Goal: Check status: Check status

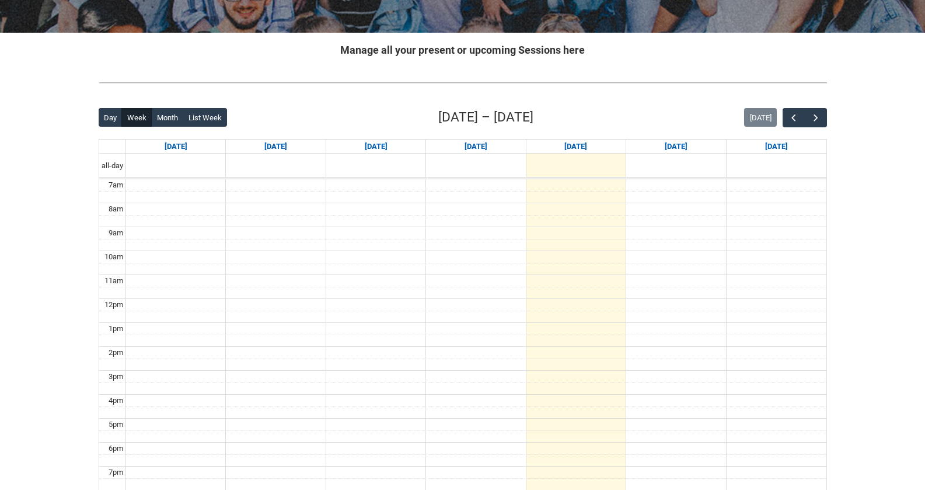
scroll to position [40, 0]
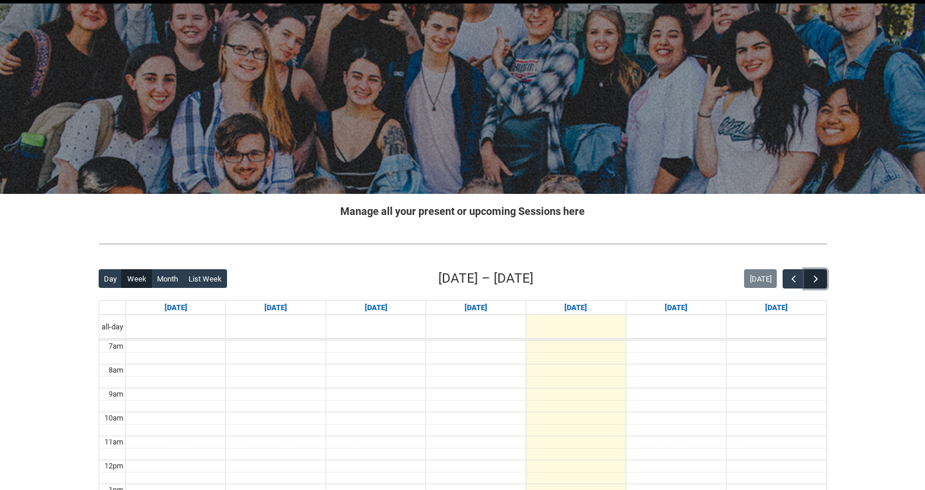
click at [816, 275] on span "button" at bounding box center [816, 279] width 12 height 12
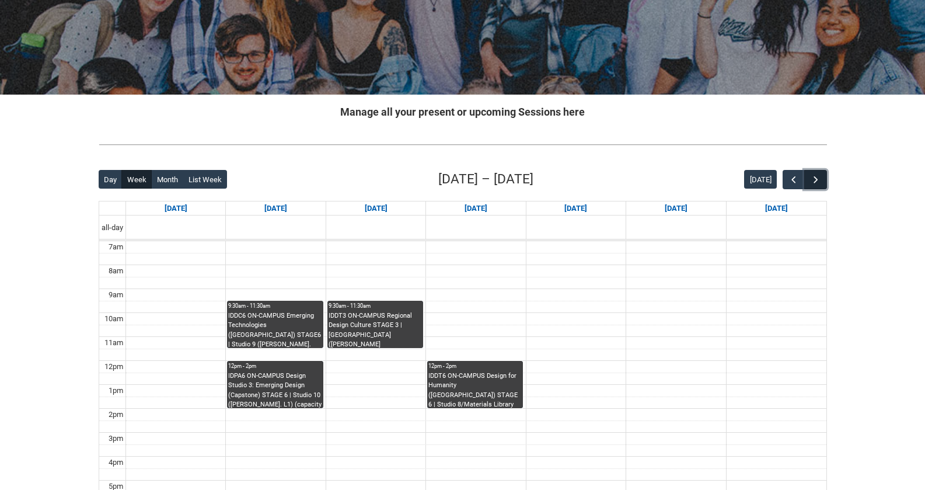
scroll to position [140, 0]
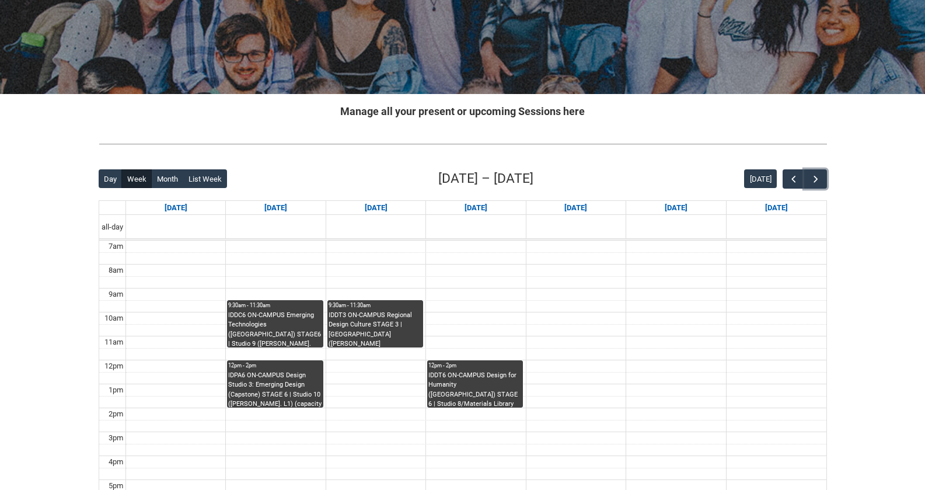
click at [282, 394] on div "IDPA6 ON-CAMPUS Design Studio 3: Emerging Design (Capstone) STAGE 6 | Studio 10…" at bounding box center [274, 389] width 93 height 37
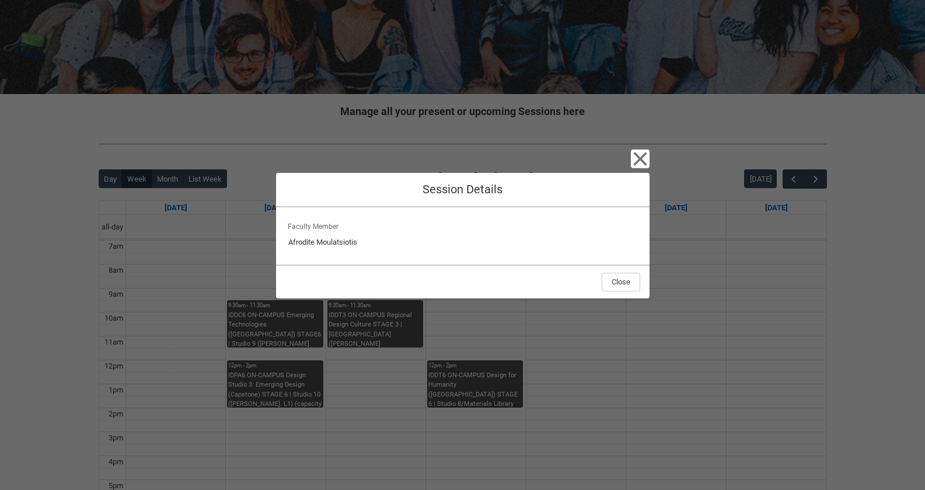
click at [484, 337] on div "Close Session Details Faculty Member Afrodite Moulatsiotis Close" at bounding box center [463, 245] width 374 height 490
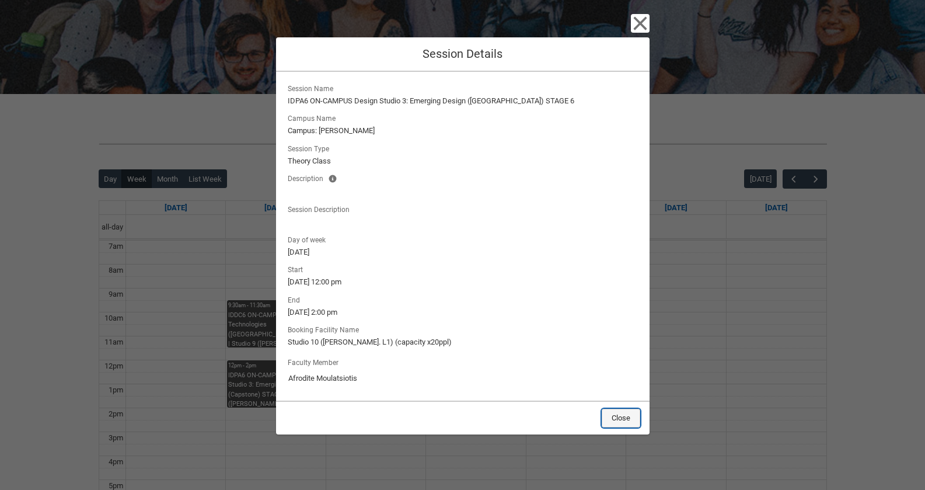
click at [630, 414] on button "Close" at bounding box center [621, 418] width 39 height 19
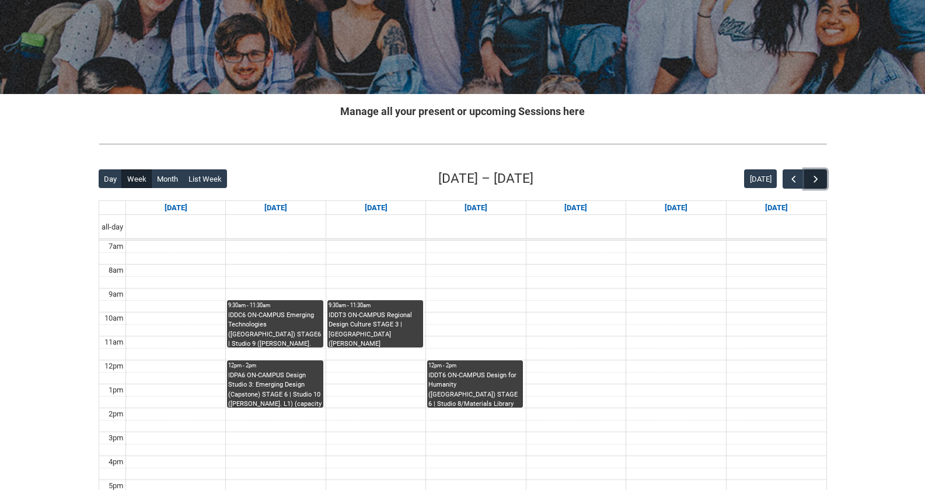
click at [819, 179] on span "button" at bounding box center [816, 179] width 12 height 12
click at [819, 178] on span "button" at bounding box center [816, 179] width 12 height 12
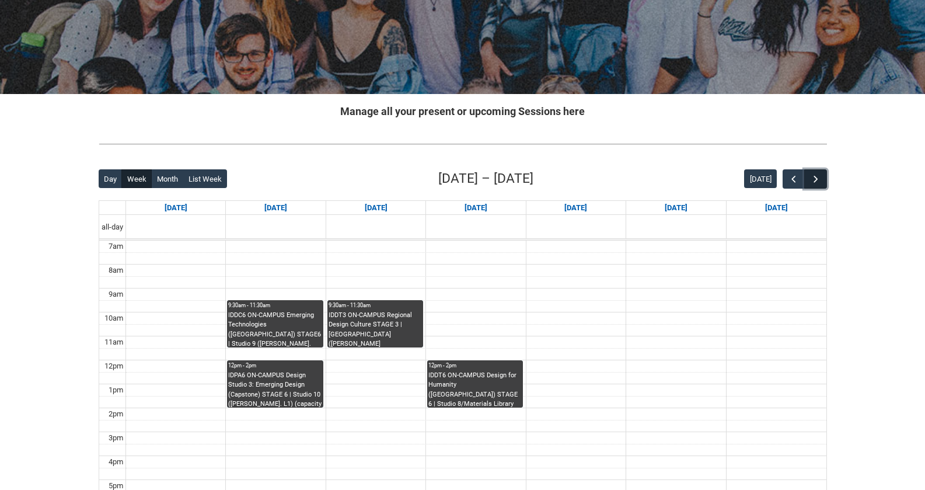
click at [819, 178] on span "button" at bounding box center [816, 179] width 12 height 12
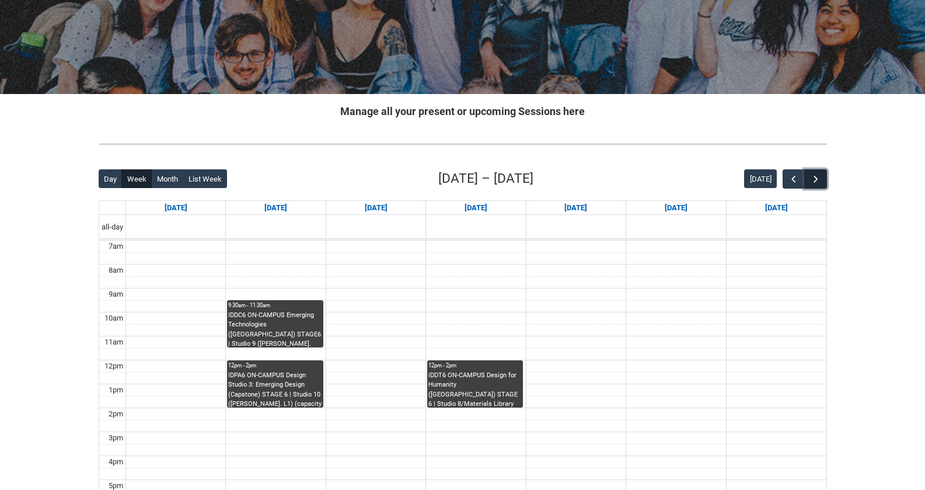
click at [819, 178] on span "button" at bounding box center [816, 179] width 12 height 12
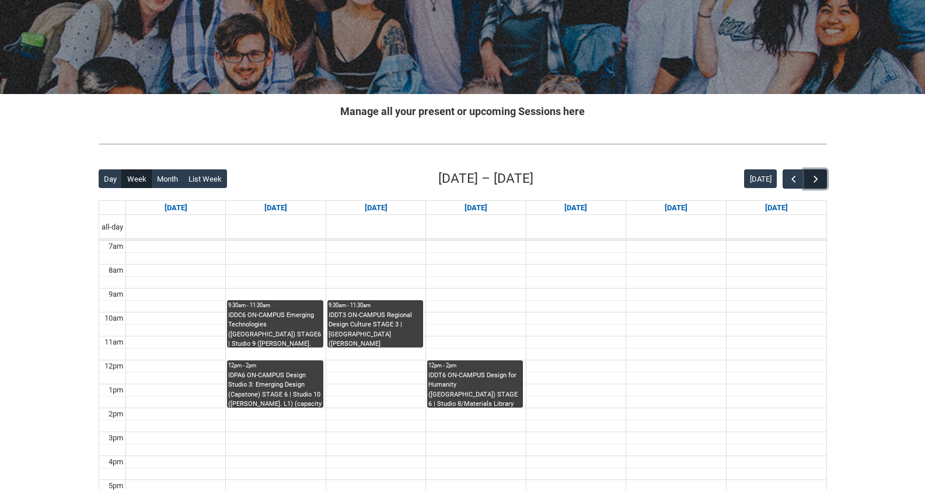
click at [819, 178] on span "button" at bounding box center [816, 179] width 12 height 12
click at [791, 179] on span "button" at bounding box center [794, 179] width 12 height 12
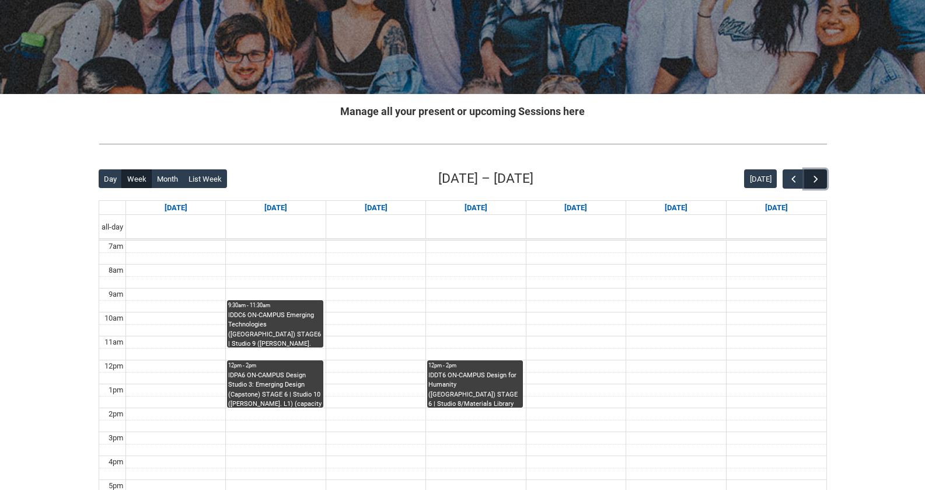
click at [812, 179] on span "button" at bounding box center [816, 179] width 12 height 12
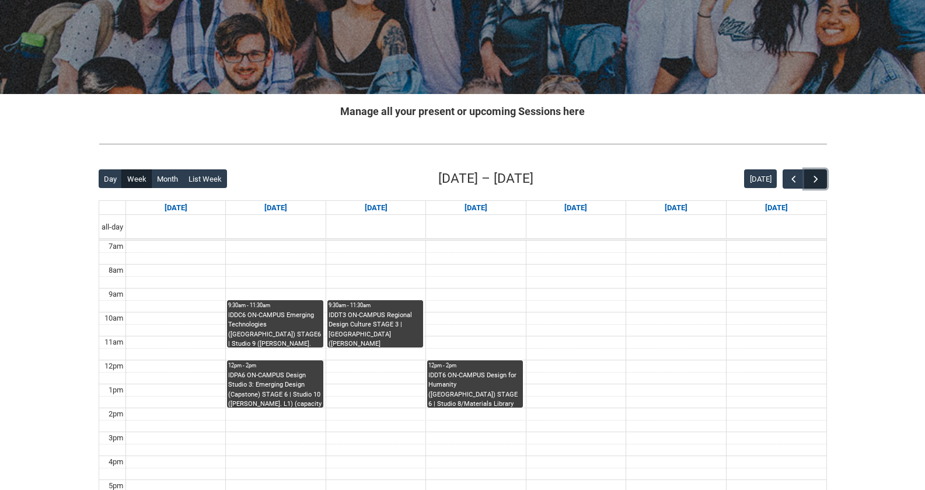
click at [812, 179] on span "button" at bounding box center [816, 179] width 12 height 12
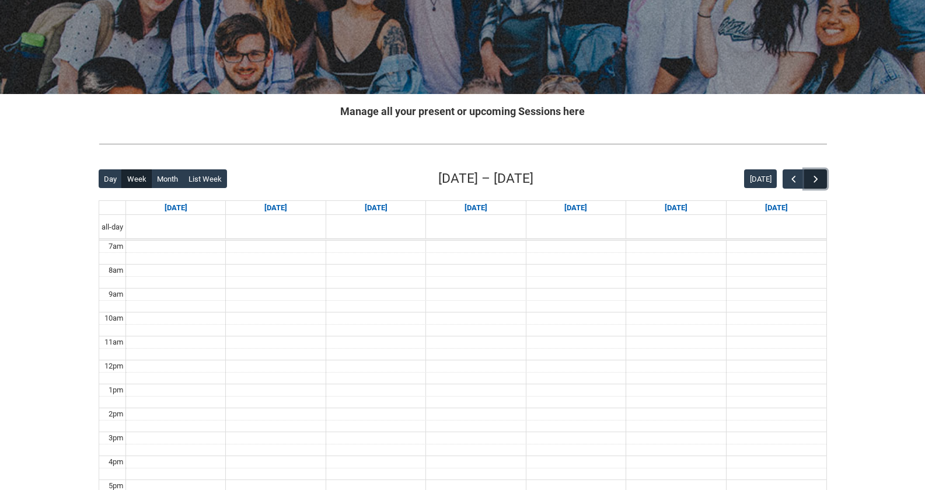
click at [812, 179] on span "button" at bounding box center [816, 179] width 12 height 12
click at [793, 177] on span "button" at bounding box center [794, 179] width 12 height 12
click at [793, 179] on span "button" at bounding box center [794, 179] width 12 height 12
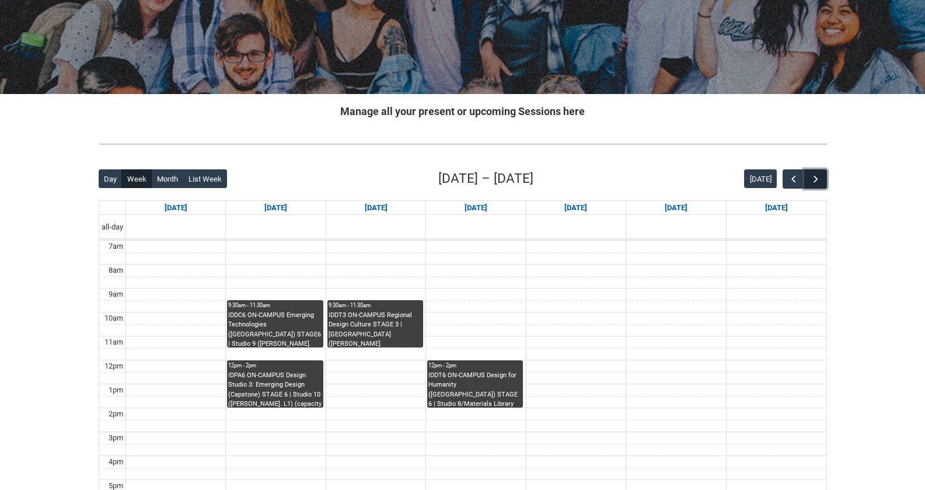
click at [808, 177] on button "button" at bounding box center [815, 178] width 22 height 19
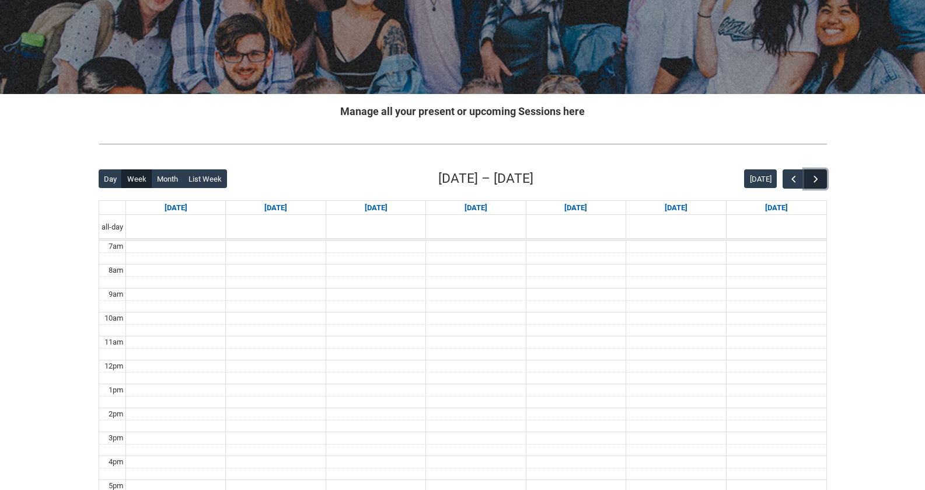
click at [808, 177] on button "button" at bounding box center [815, 178] width 22 height 19
click at [789, 180] on span "button" at bounding box center [794, 179] width 12 height 12
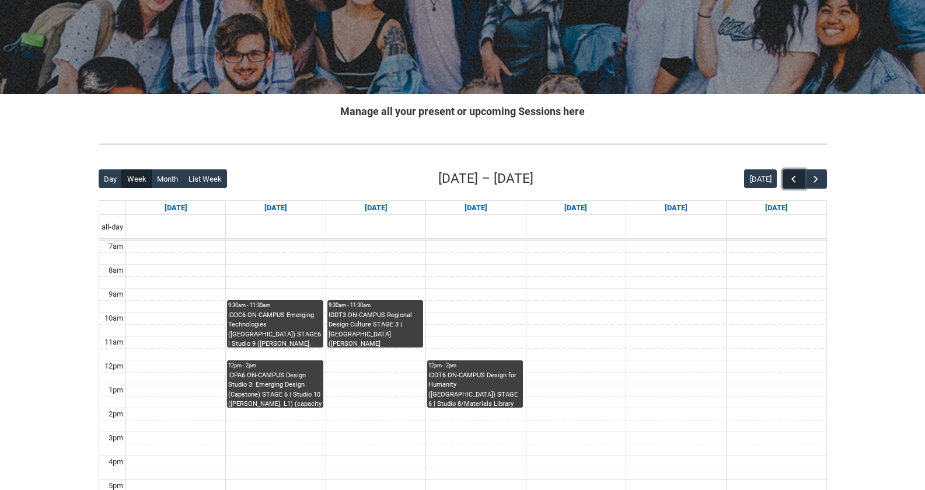
click at [789, 180] on span "button" at bounding box center [794, 179] width 12 height 12
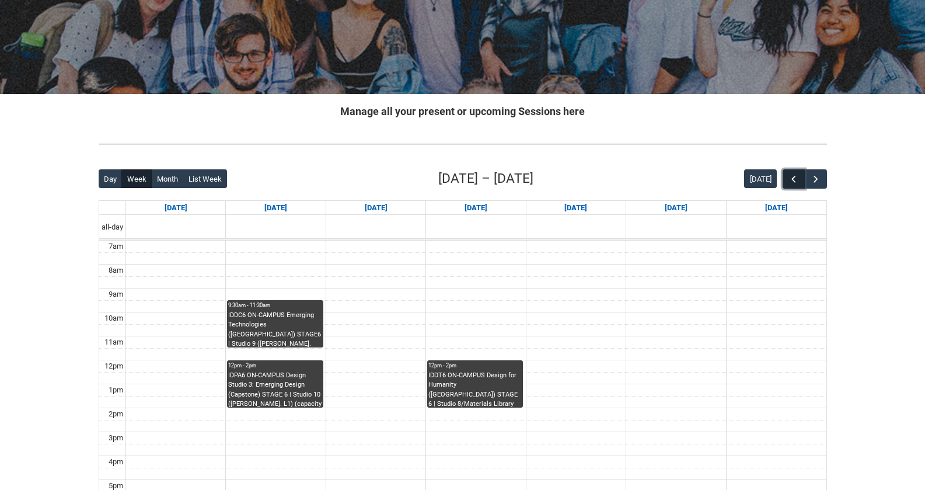
click at [789, 180] on span "button" at bounding box center [794, 179] width 12 height 12
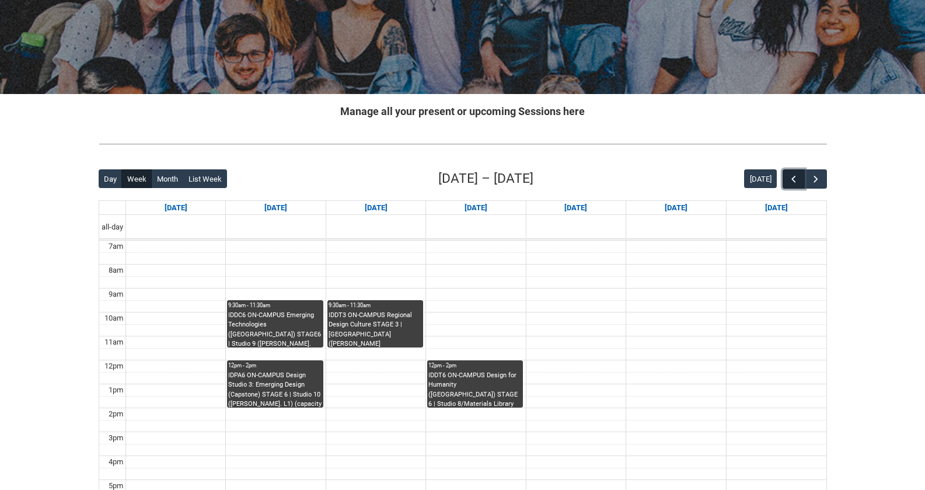
click at [789, 182] on span "button" at bounding box center [794, 179] width 12 height 12
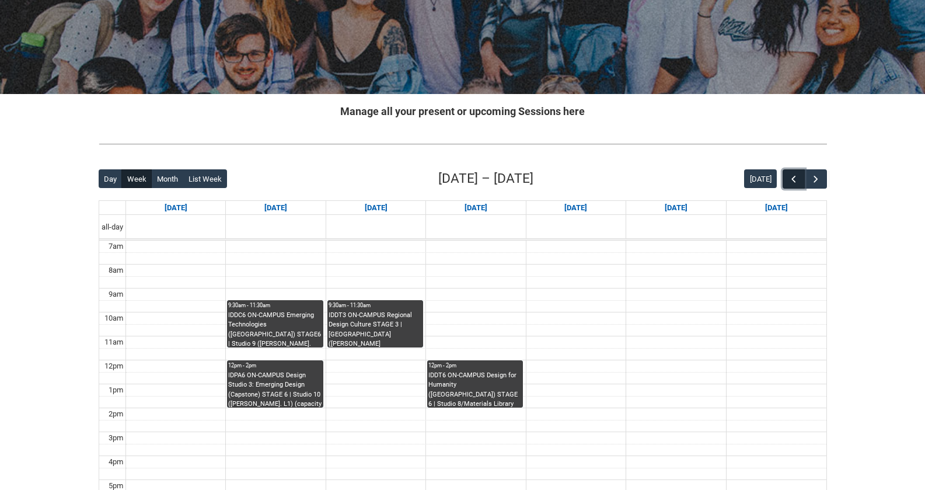
click at [789, 182] on span "button" at bounding box center [794, 179] width 12 height 12
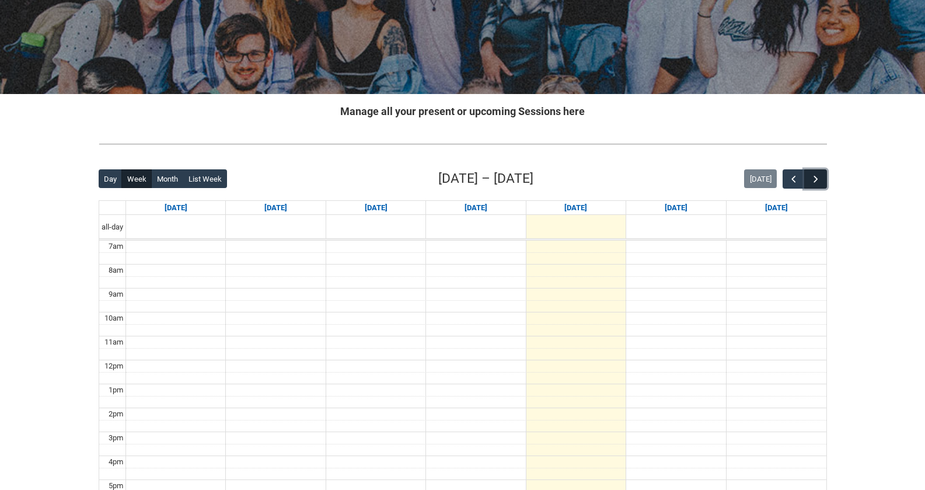
click at [821, 186] on button "button" at bounding box center [815, 178] width 22 height 19
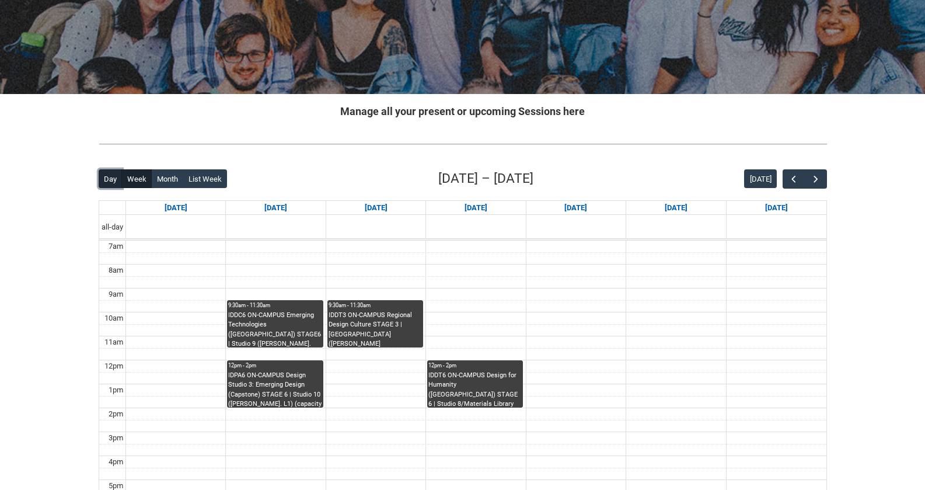
click at [107, 180] on button "Day" at bounding box center [111, 178] width 24 height 19
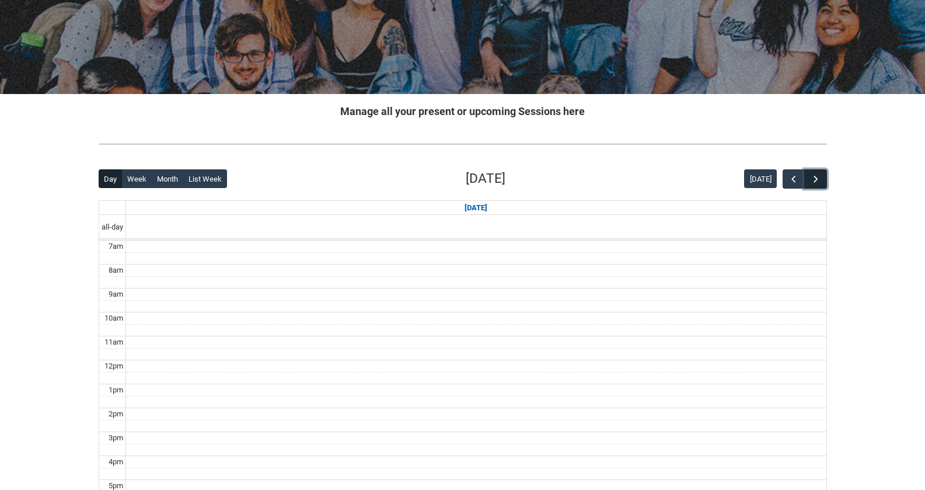
click at [814, 186] on button "button" at bounding box center [815, 178] width 22 height 19
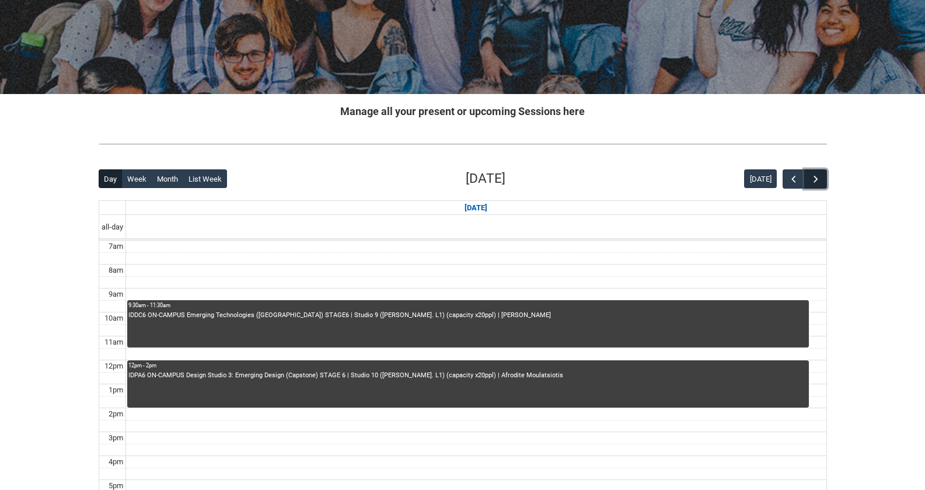
click at [814, 186] on button "button" at bounding box center [815, 178] width 22 height 19
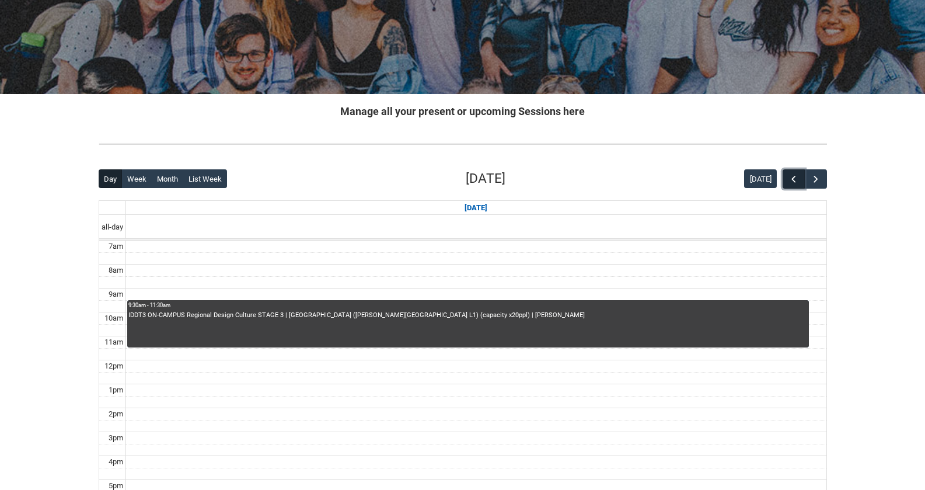
click at [792, 182] on span "button" at bounding box center [794, 179] width 12 height 12
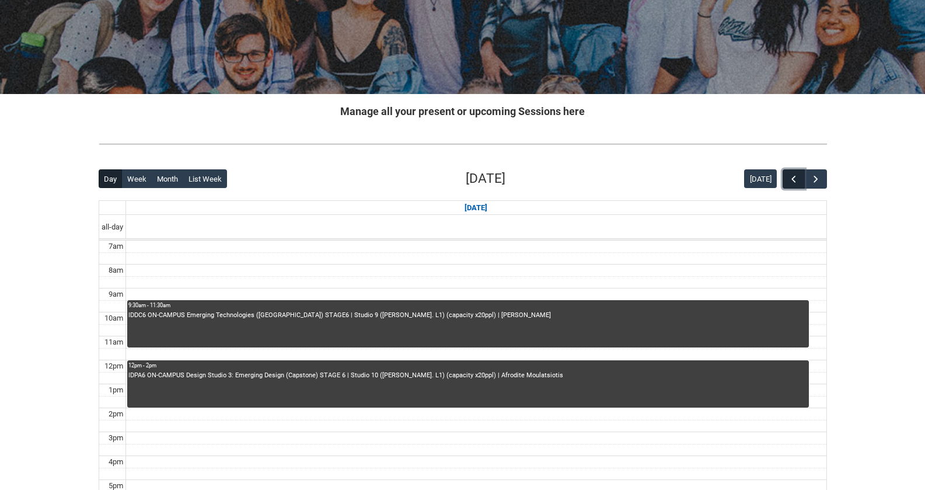
click at [792, 182] on span "button" at bounding box center [794, 179] width 12 height 12
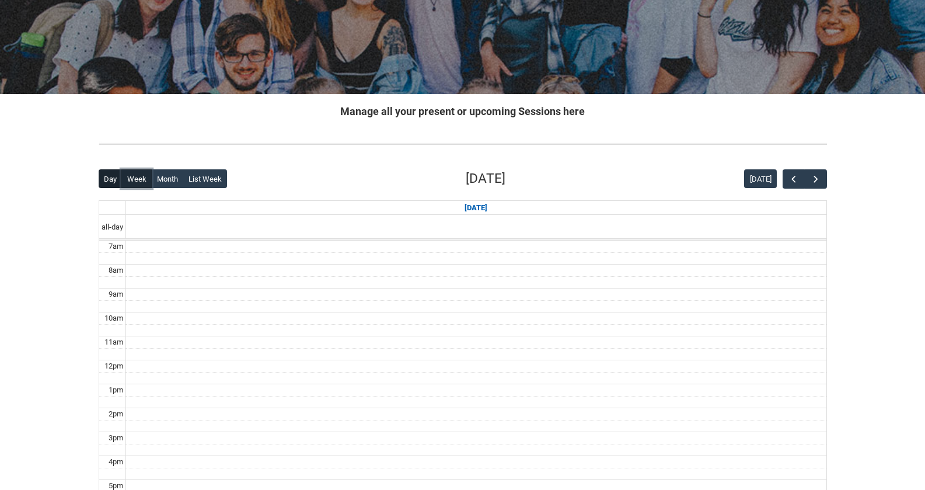
click at [135, 176] on button "Week" at bounding box center [136, 178] width 30 height 19
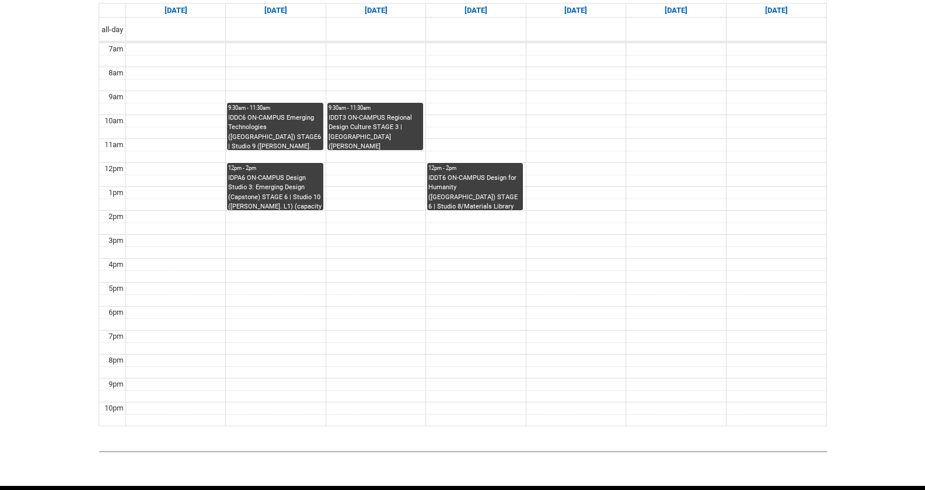
scroll to position [380, 0]
